Goal: Find specific page/section: Find specific page/section

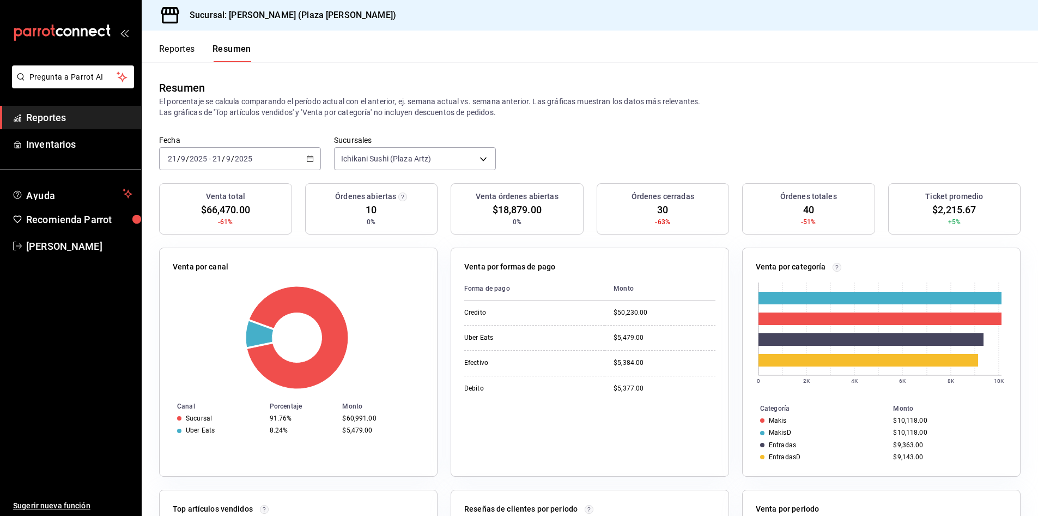
click at [59, 118] on span "Reportes" at bounding box center [79, 117] width 106 height 15
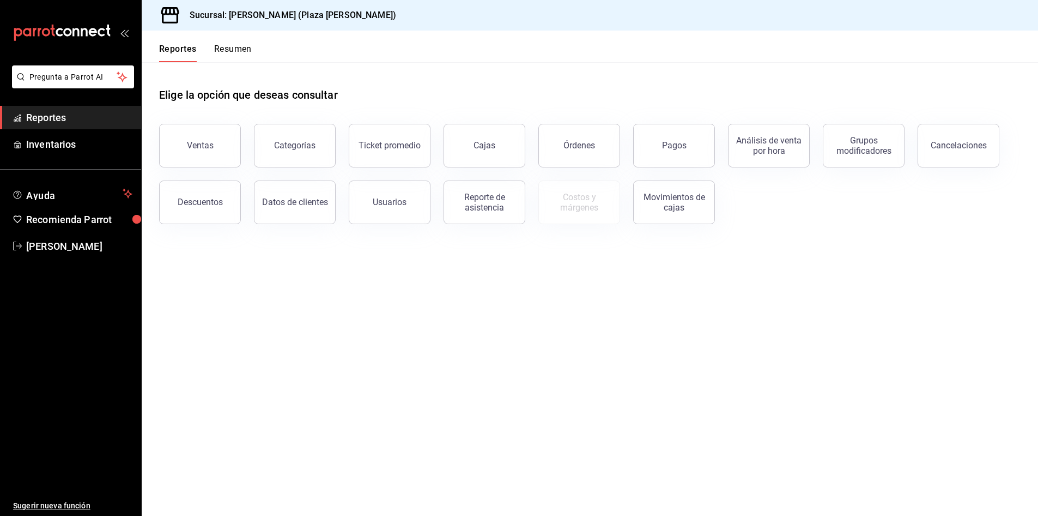
click at [250, 44] on button "Resumen" at bounding box center [233, 53] width 38 height 19
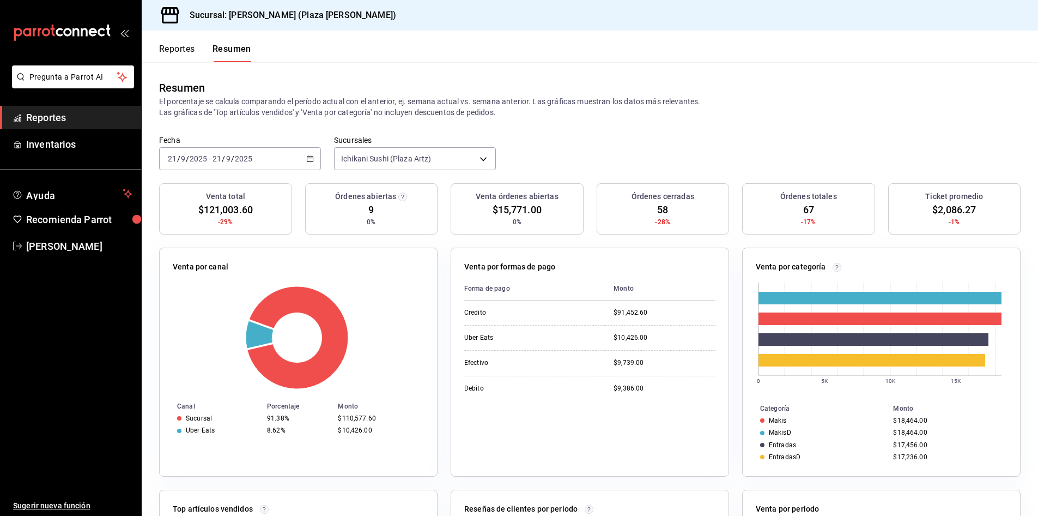
click at [113, 110] on link "Reportes" at bounding box center [70, 117] width 141 height 23
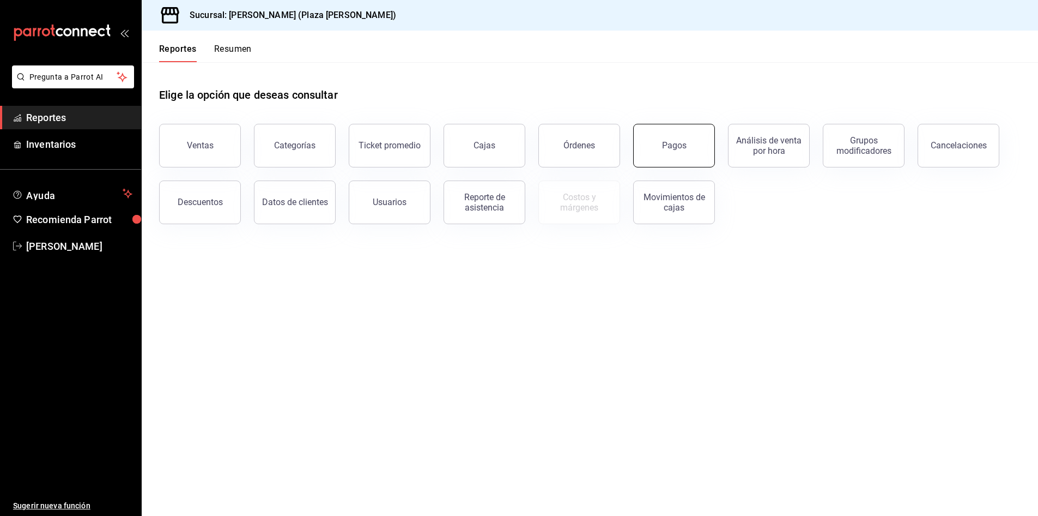
click at [686, 154] on button "Pagos" at bounding box center [674, 146] width 82 height 44
